Goal: Transaction & Acquisition: Subscribe to service/newsletter

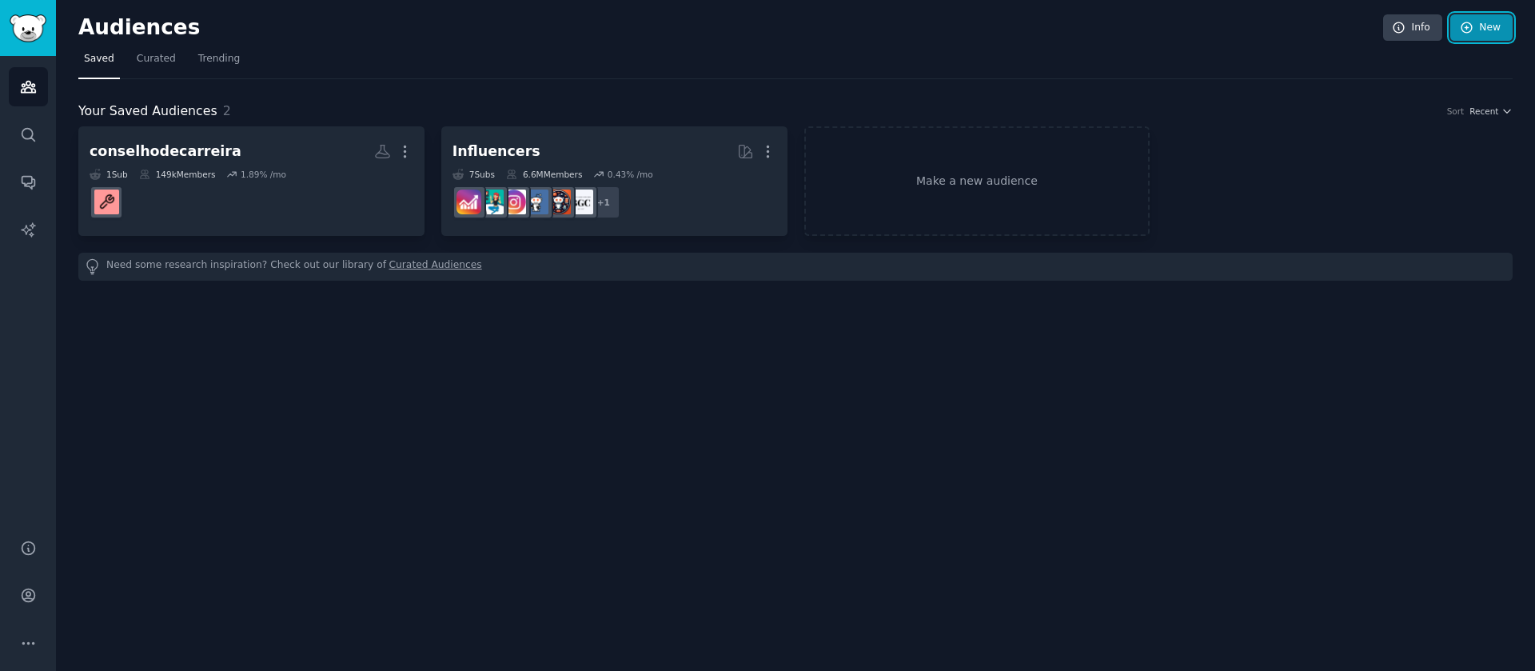
click at [1460, 25] on icon at bounding box center [1467, 28] width 14 height 14
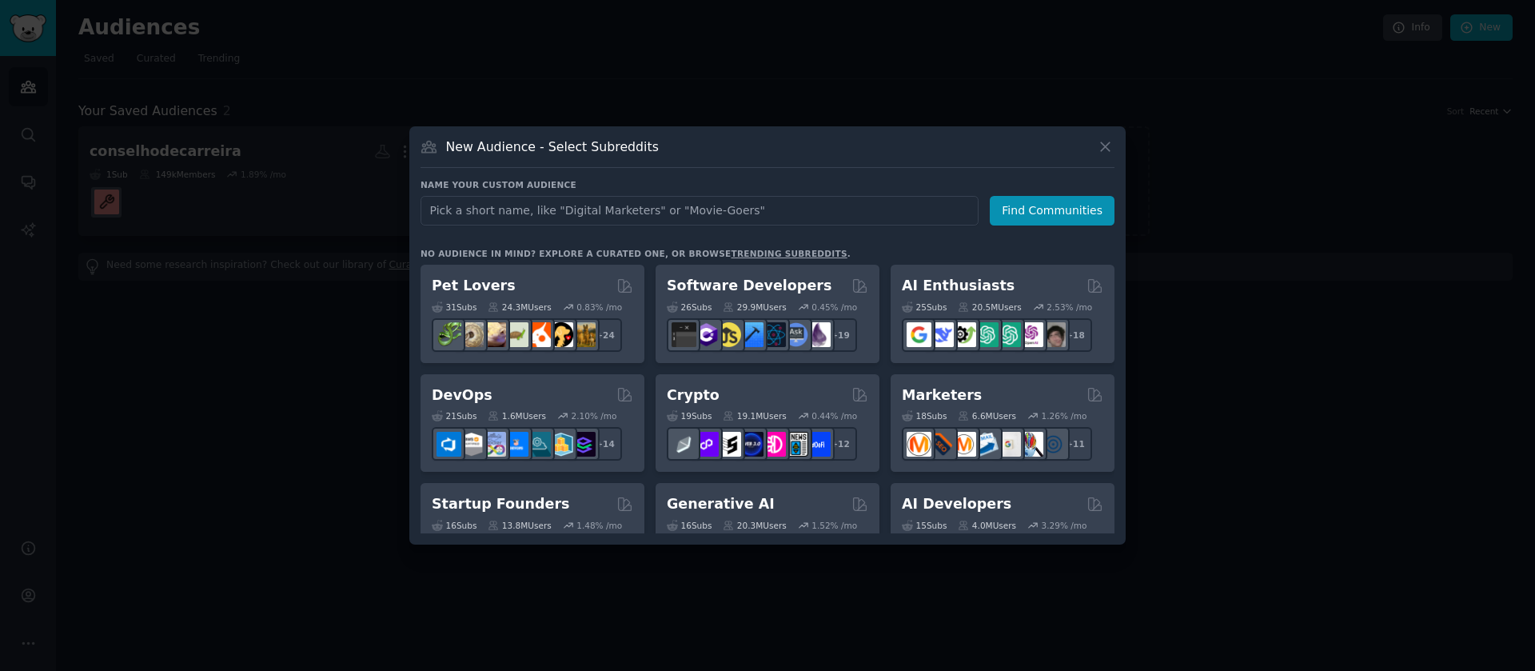
click at [1392, 74] on div at bounding box center [767, 335] width 1535 height 671
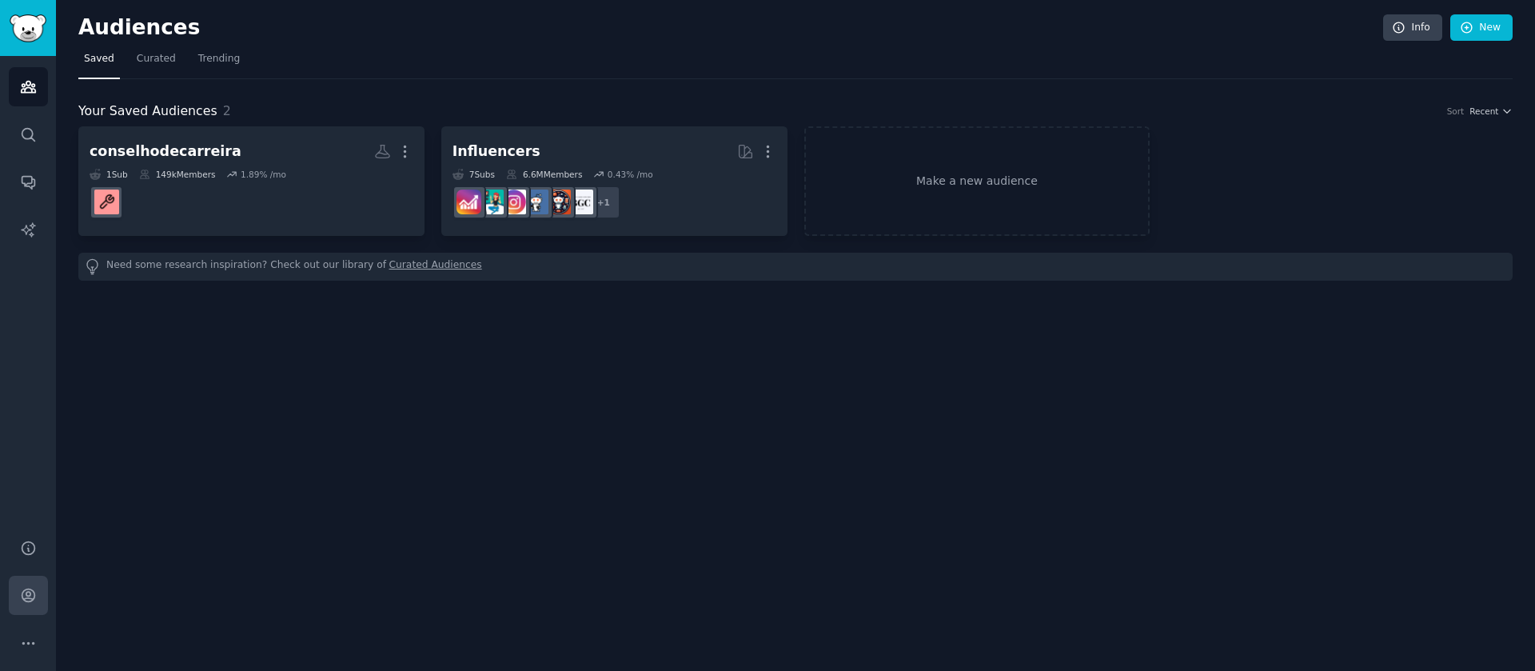
click at [22, 596] on icon "Sidebar" at bounding box center [28, 595] width 13 height 13
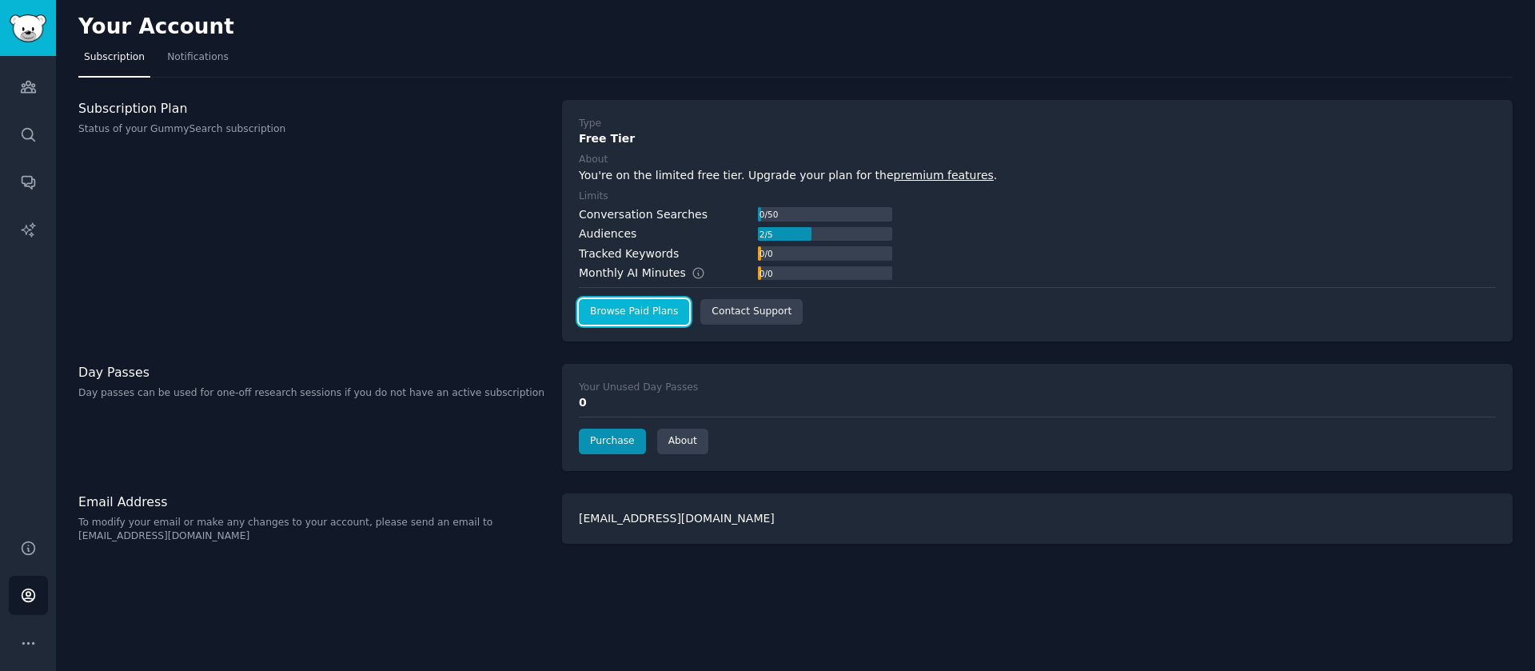
click at [651, 318] on link "Browse Paid Plans" at bounding box center [634, 312] width 110 height 26
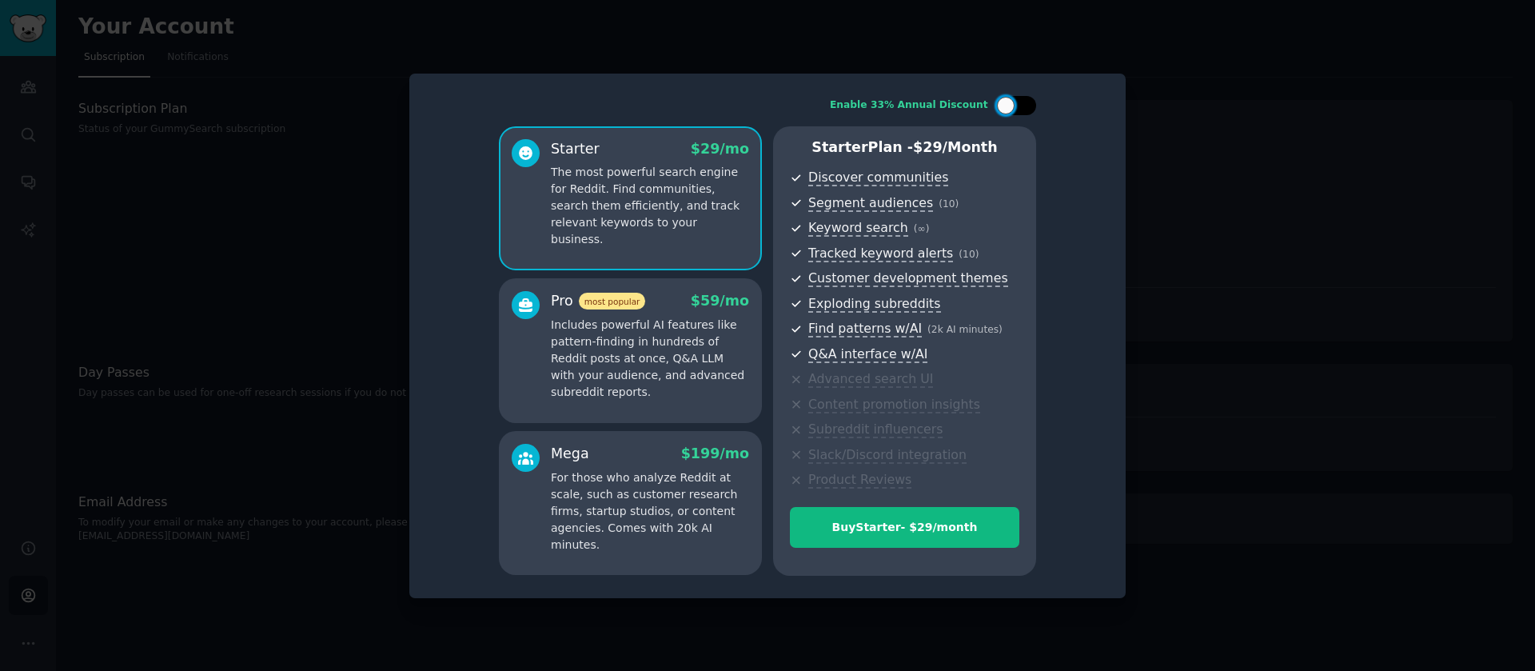
click at [1018, 106] on div at bounding box center [1016, 105] width 40 height 19
click at [1018, 106] on div at bounding box center [1027, 106] width 18 height 18
checkbox input "false"
click at [732, 351] on p "Includes powerful AI features like pattern-finding in hundreds of Reddit posts …" at bounding box center [650, 359] width 198 height 84
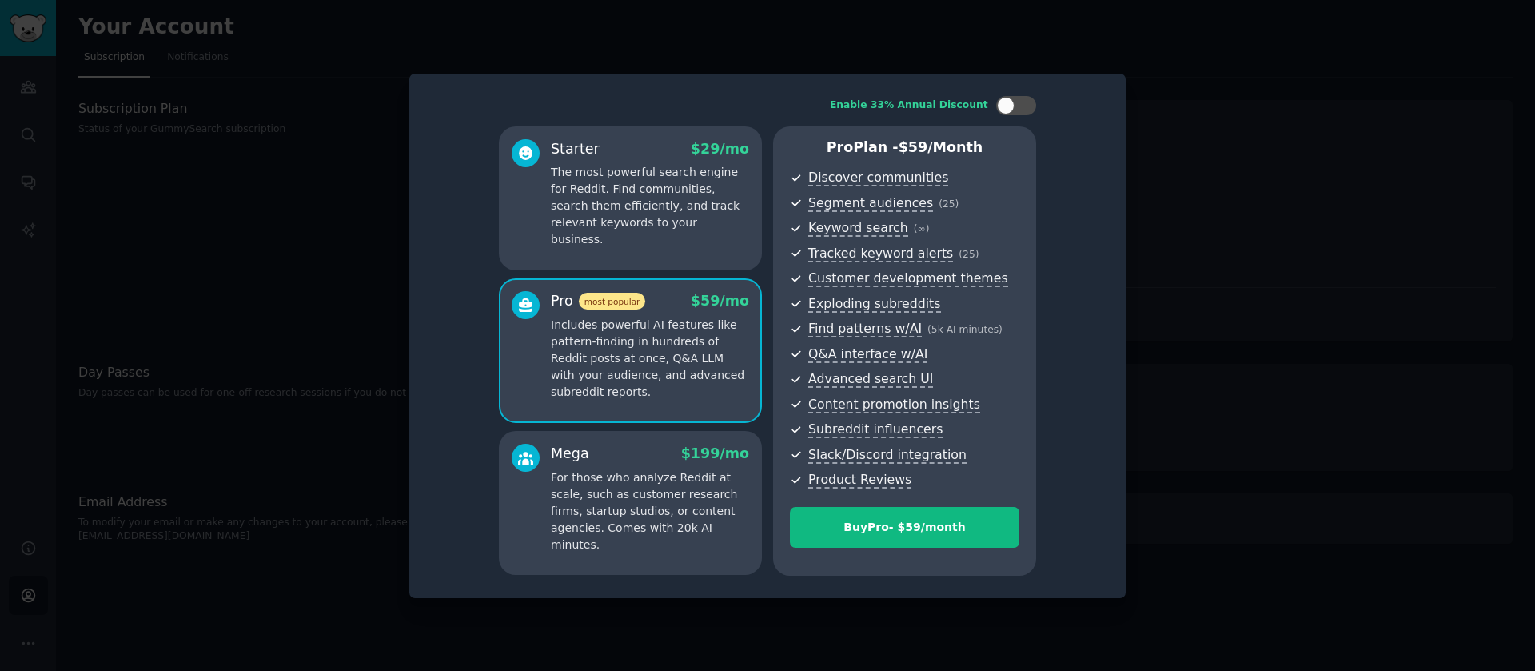
click at [715, 219] on p "The most powerful search engine for Reddit. Find communities, search them effic…" at bounding box center [650, 206] width 198 height 84
